Goal: Complete application form

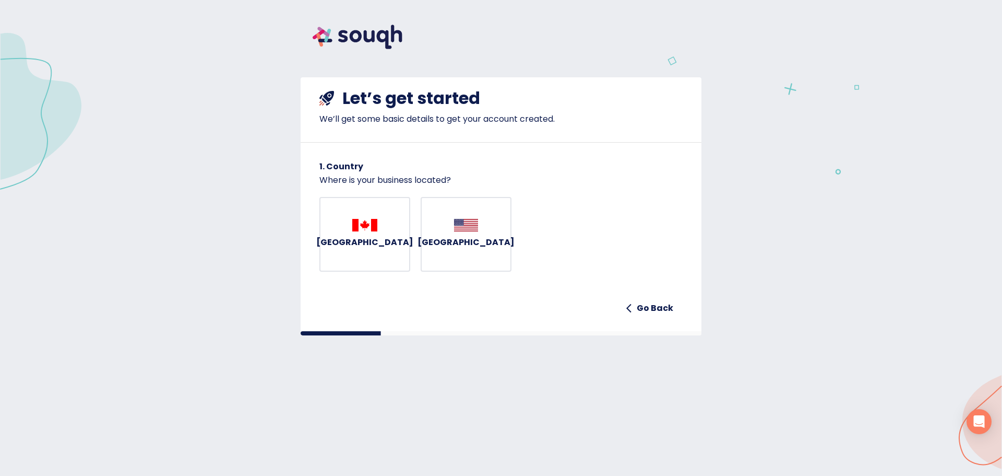
click at [356, 222] on button "Canada" at bounding box center [365, 234] width 91 height 75
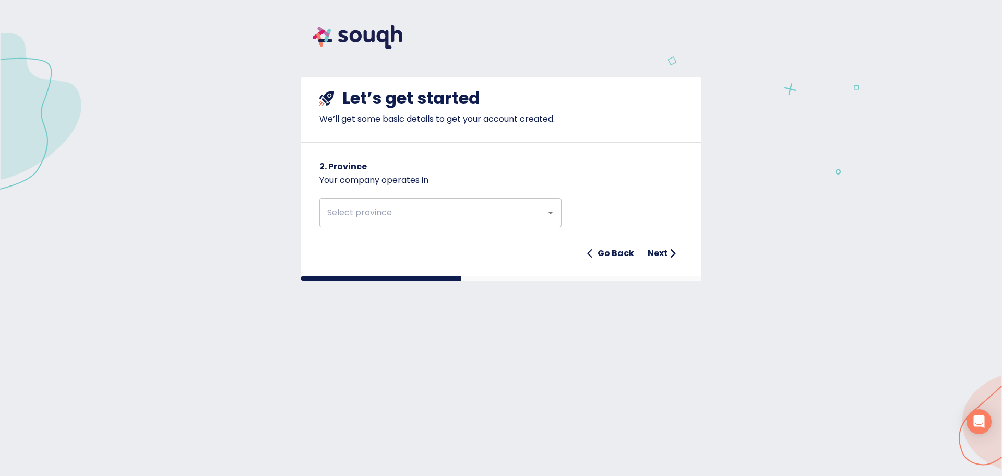
click at [356, 222] on input "text" at bounding box center [426, 213] width 204 height 20
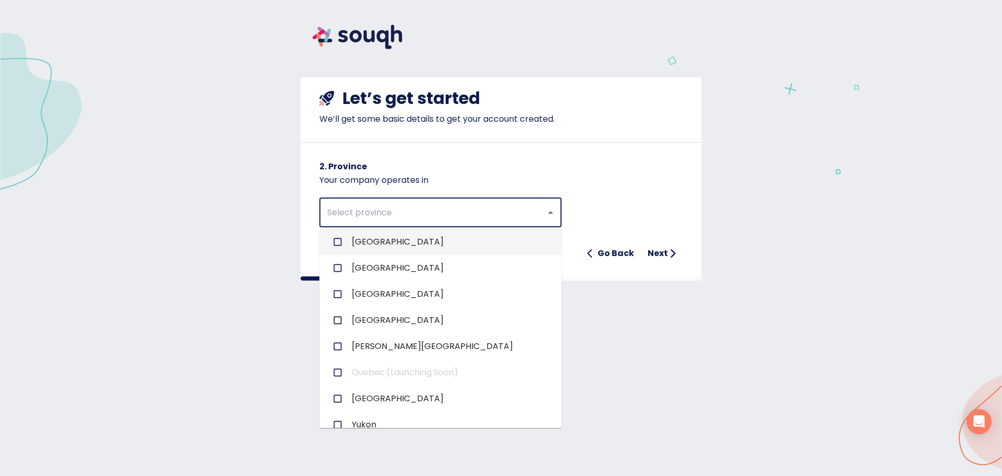
scroll to position [149, 0]
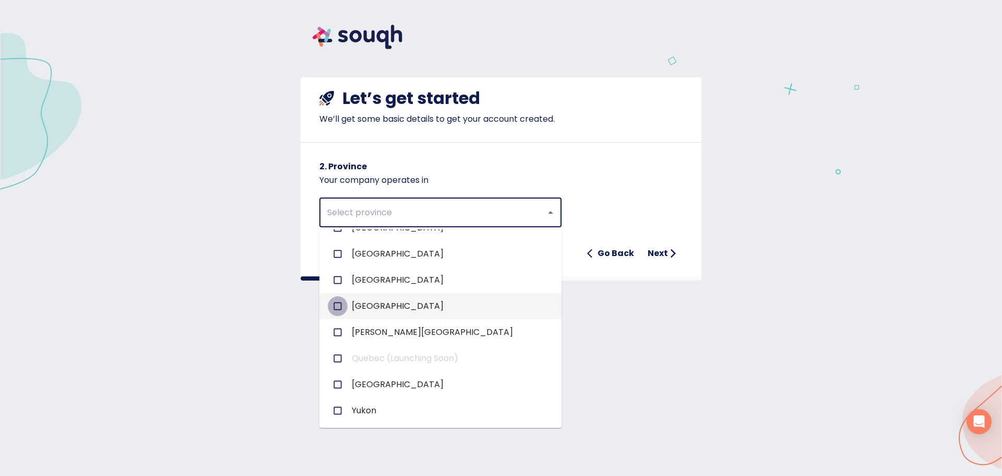
click at [335, 310] on input "checkbox" at bounding box center [338, 306] width 20 height 20
checkbox input "true"
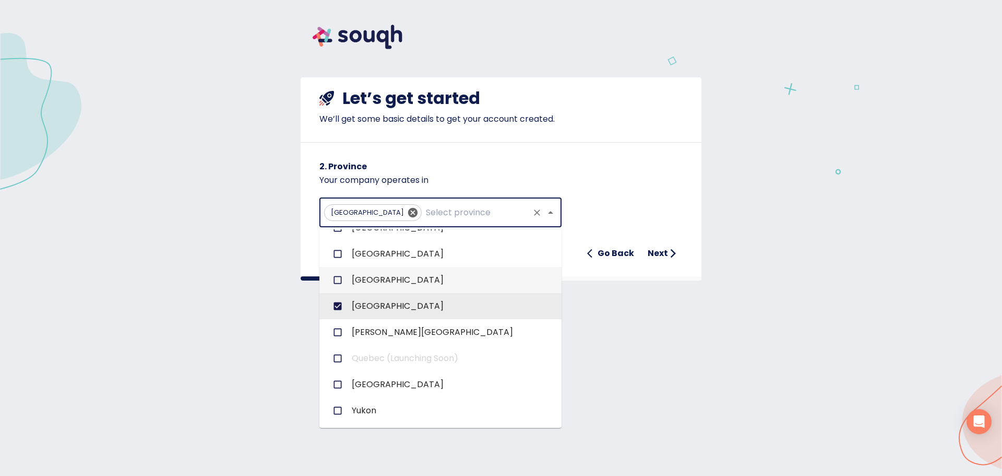
click at [656, 321] on div "Let’s get started We’ll get some basic details to get your account created. 2. …" at bounding box center [501, 199] width 401 height 245
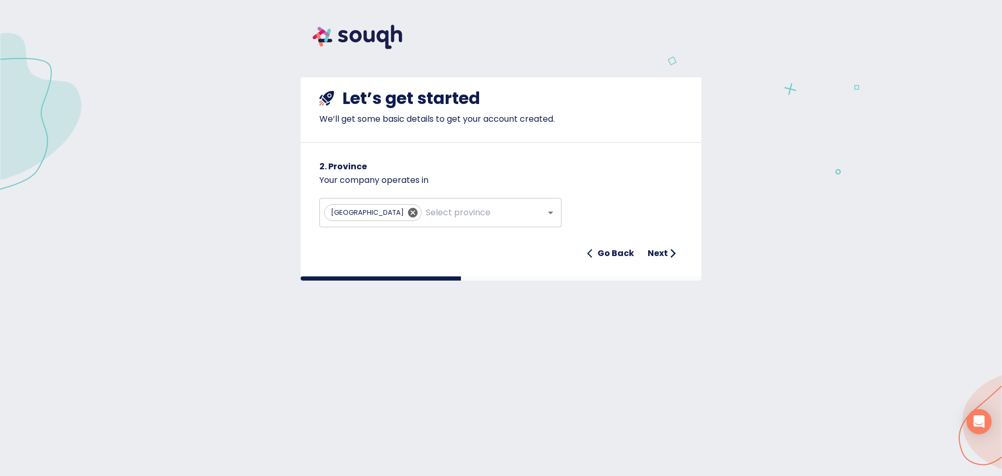
click at [652, 261] on button "Next" at bounding box center [663, 253] width 39 height 21
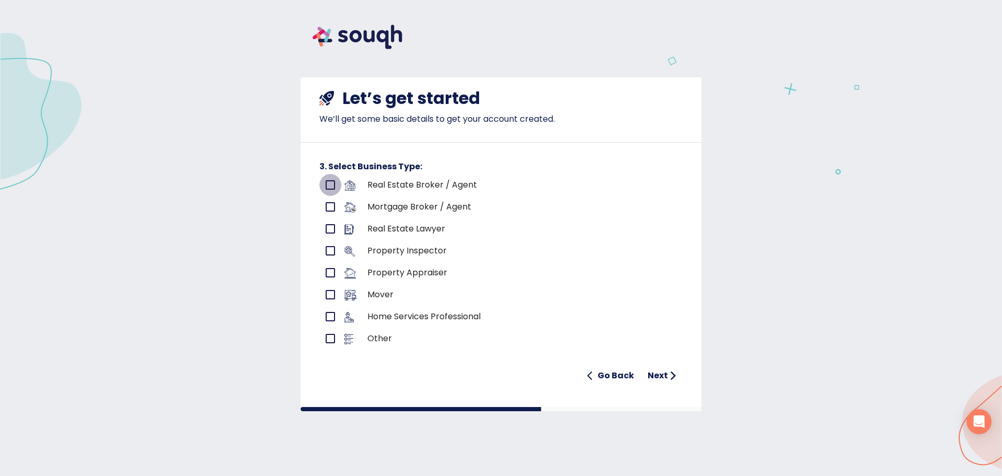
click at [331, 182] on input "primary checkbox" at bounding box center [331, 185] width 22 height 22
checkbox input "true"
click at [667, 376] on h6 "Next" at bounding box center [658, 375] width 20 height 15
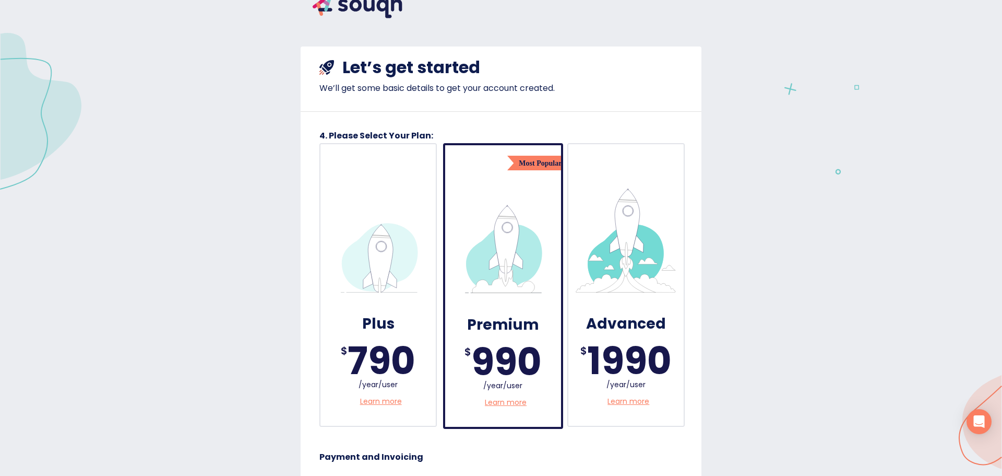
scroll to position [0, 0]
